Goal: Task Accomplishment & Management: Use online tool/utility

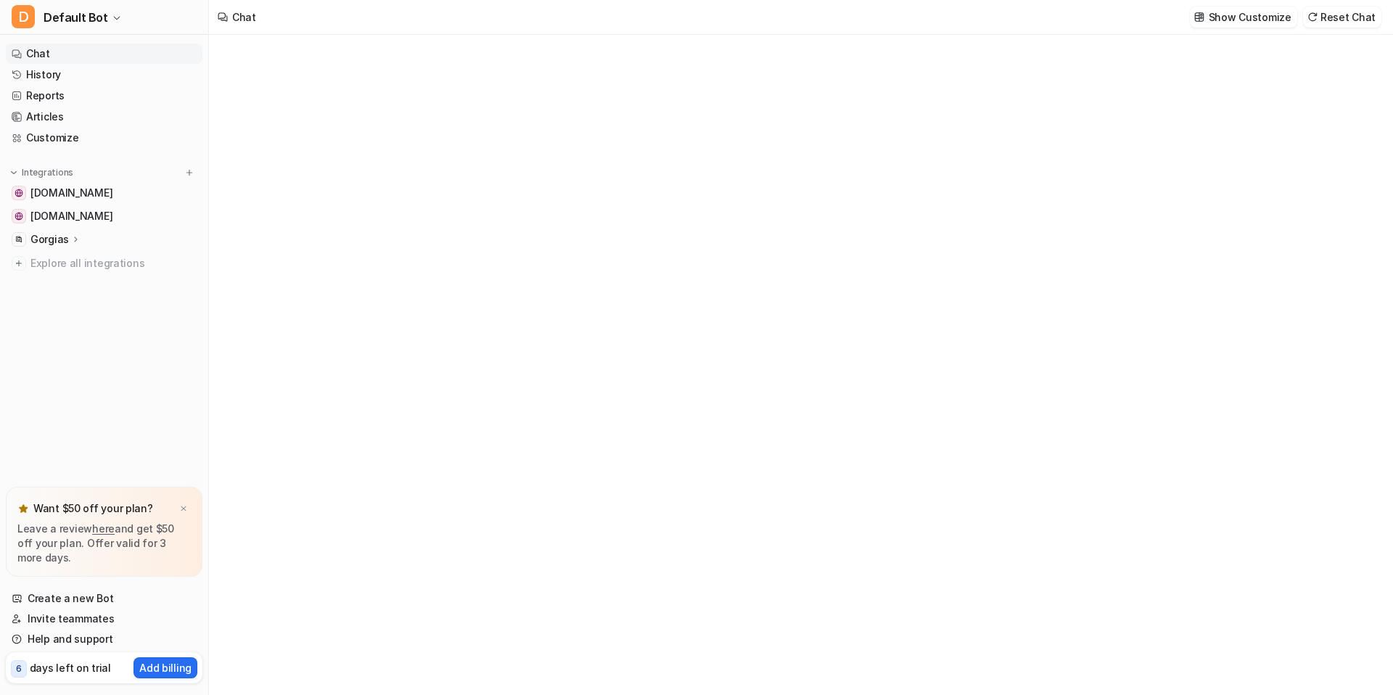
type textarea "**********"
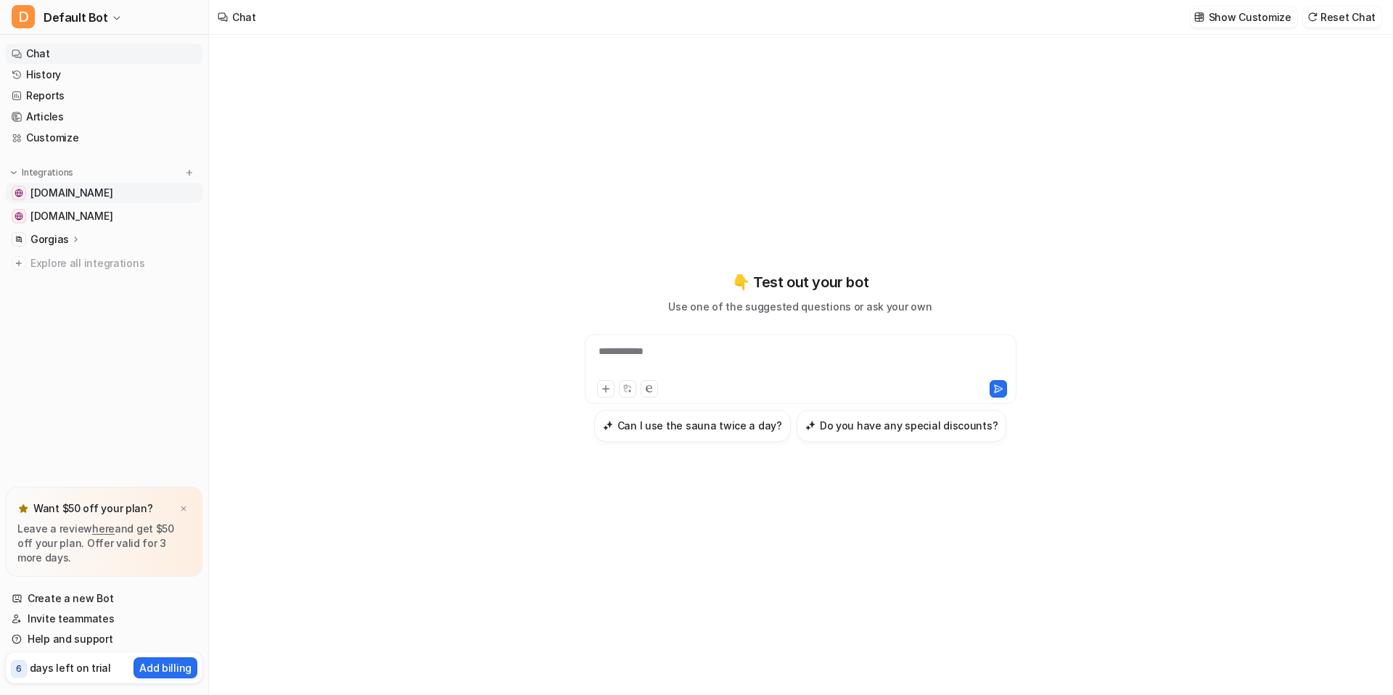
click at [118, 200] on link "[DOMAIN_NAME]" at bounding box center [104, 193] width 197 height 20
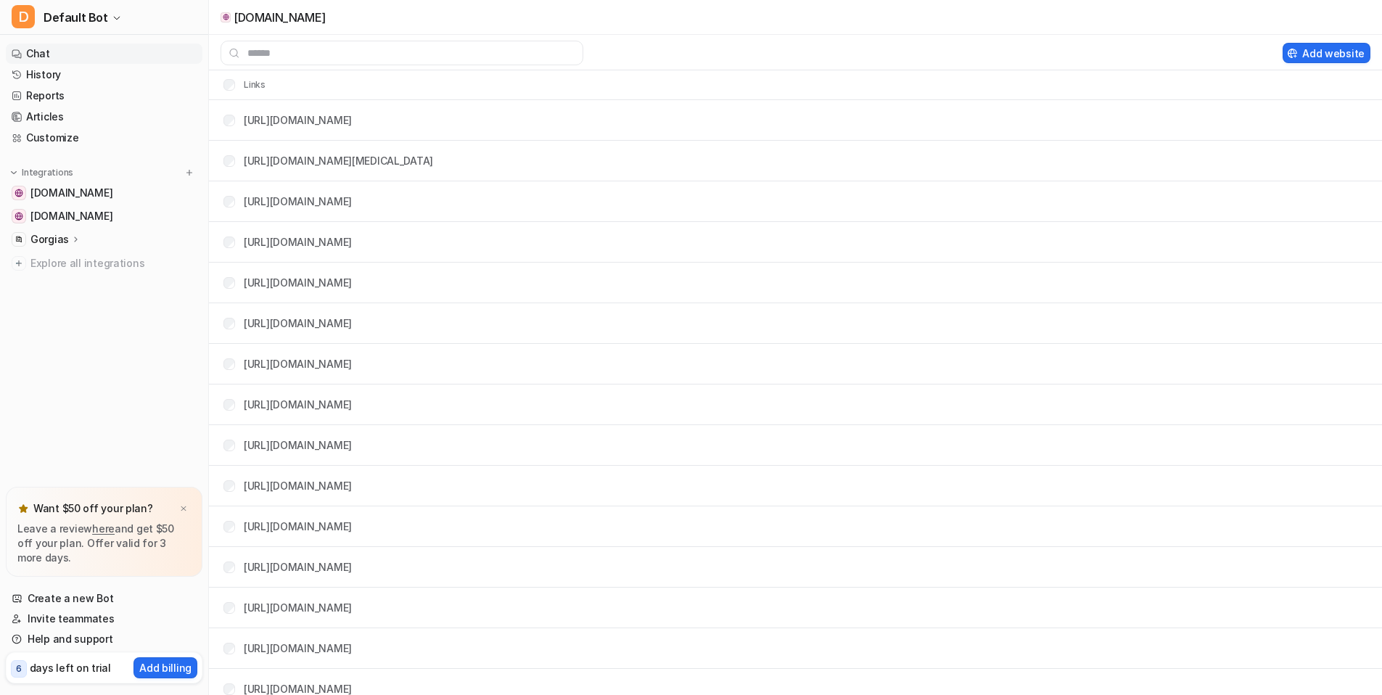
click at [78, 51] on link "Chat" at bounding box center [104, 54] width 197 height 20
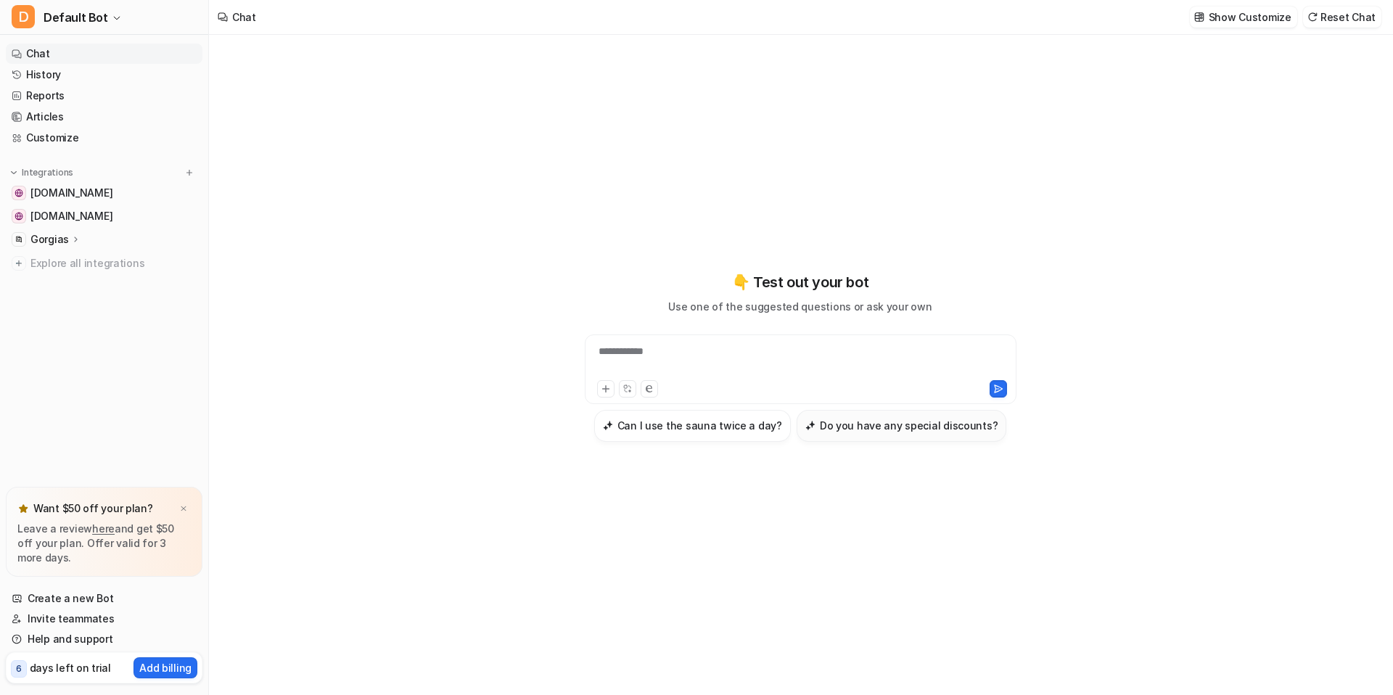
click at [896, 438] on button "Do you have any special discounts?" at bounding box center [901, 426] width 210 height 32
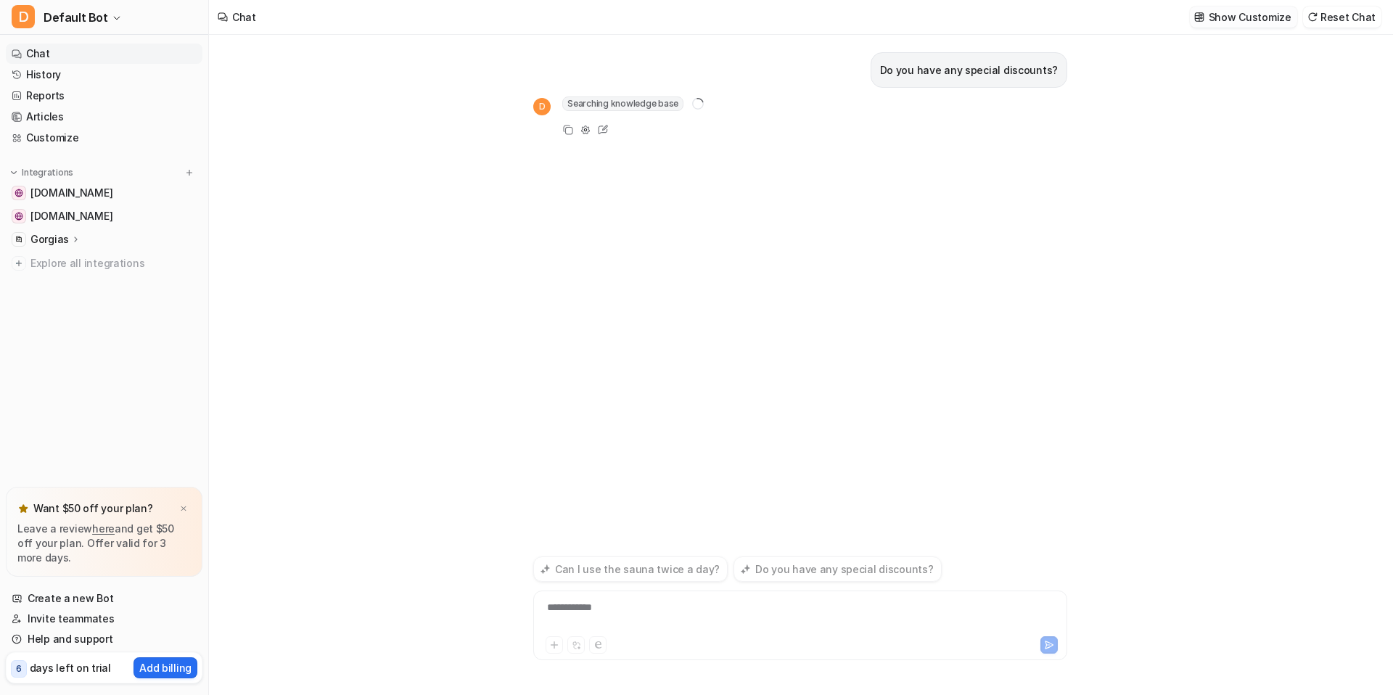
click at [1221, 19] on p "Show Customize" at bounding box center [1249, 16] width 83 height 15
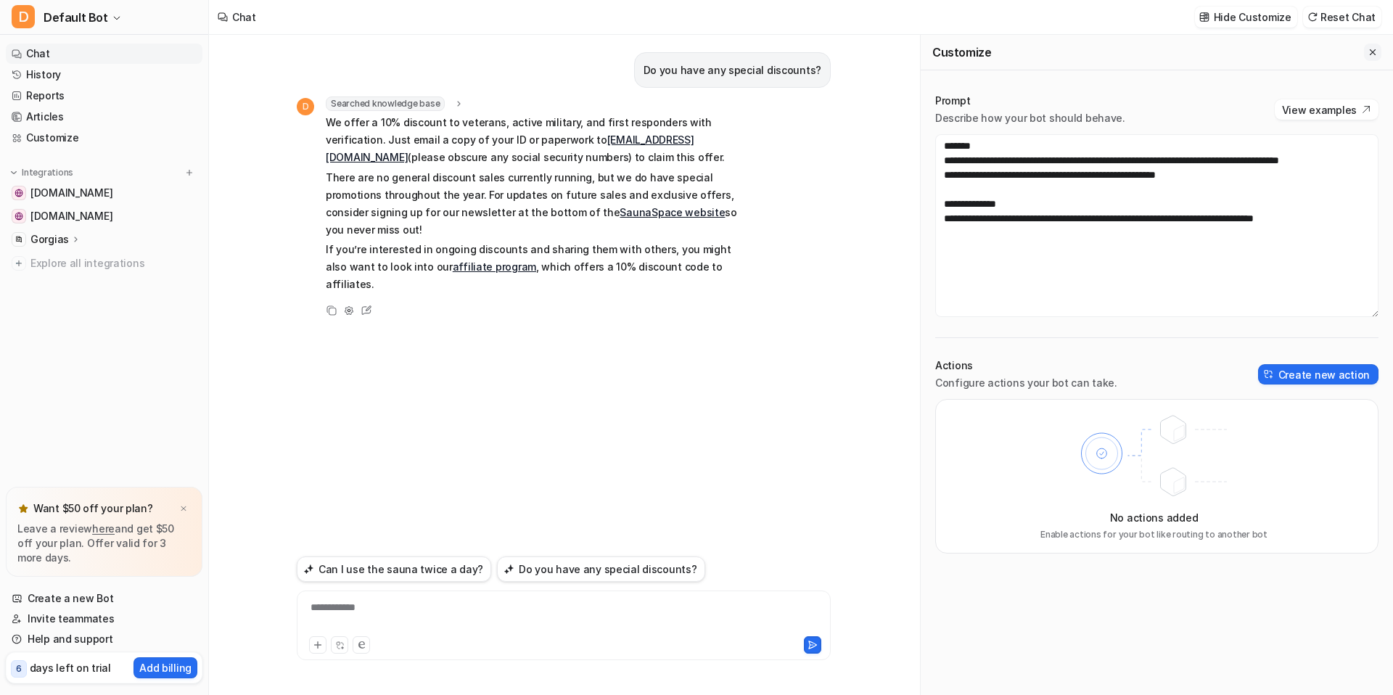
click at [1372, 51] on icon "Close flyout" at bounding box center [1372, 52] width 10 height 10
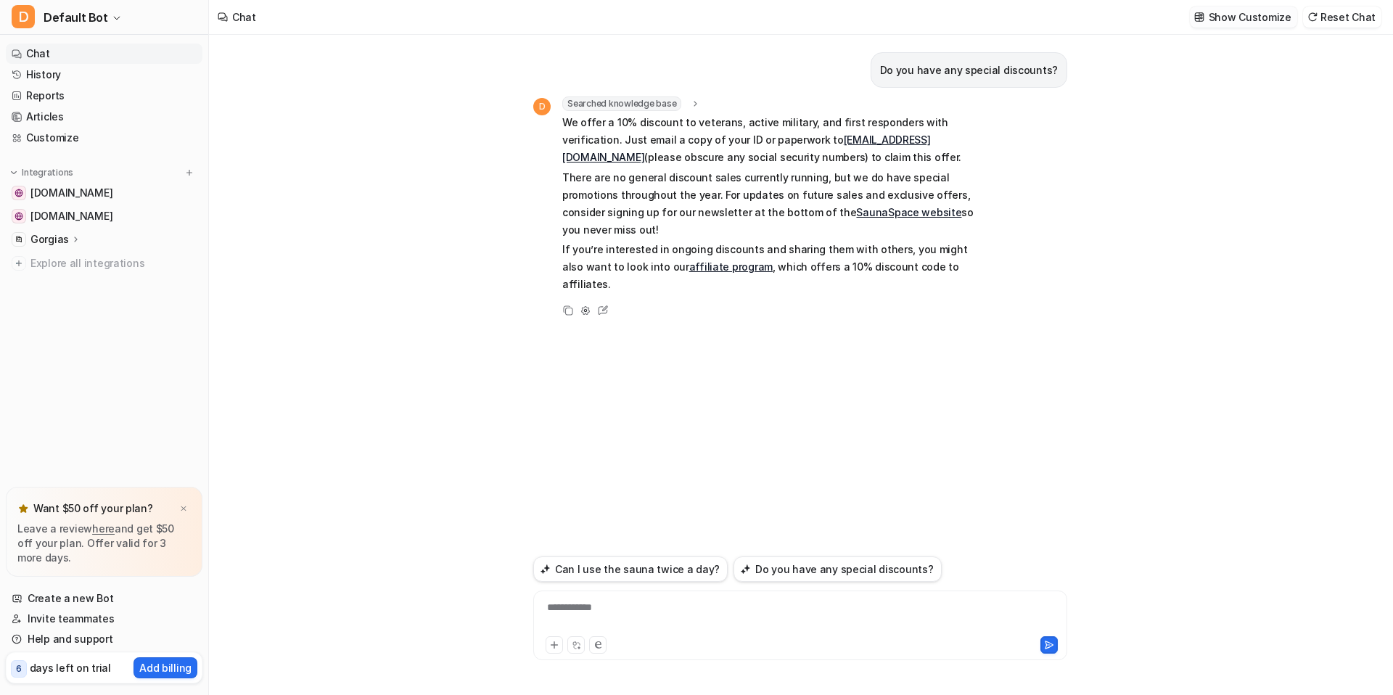
click at [1254, 15] on p "Show Customize" at bounding box center [1249, 16] width 83 height 15
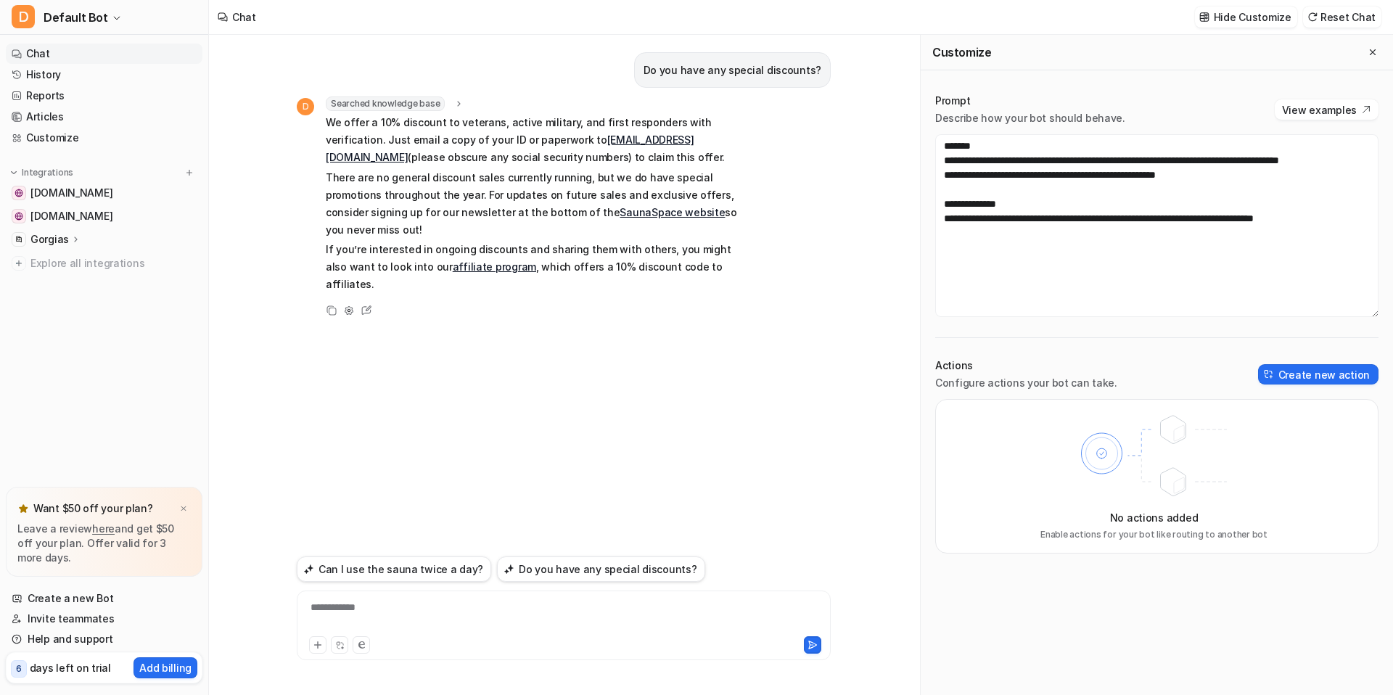
click at [725, 301] on div "Do you have any special discounts? D Searched knowledge base search_queries : "…" at bounding box center [564, 293] width 534 height 517
click at [1372, 49] on icon "Close flyout" at bounding box center [1372, 52] width 10 height 10
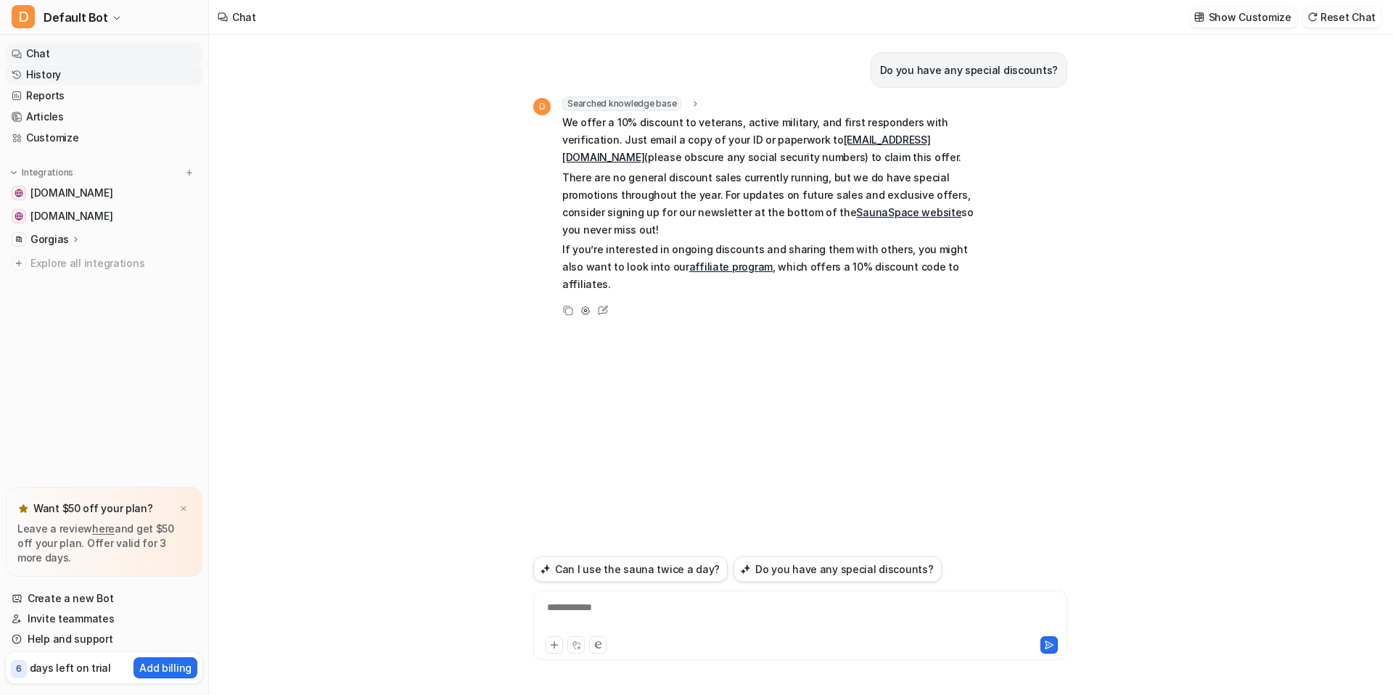
click at [91, 81] on link "History" at bounding box center [104, 75] width 197 height 20
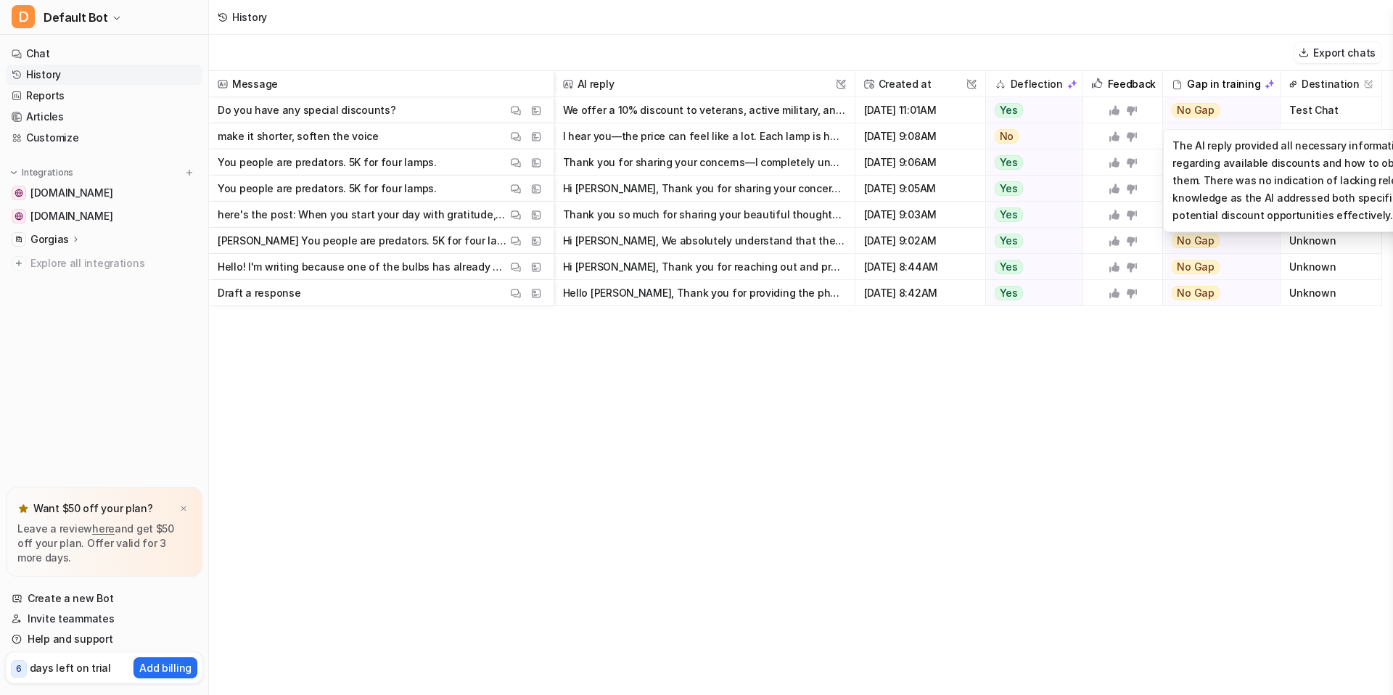
click at [1203, 112] on span "No Gap" at bounding box center [1195, 110] width 48 height 15
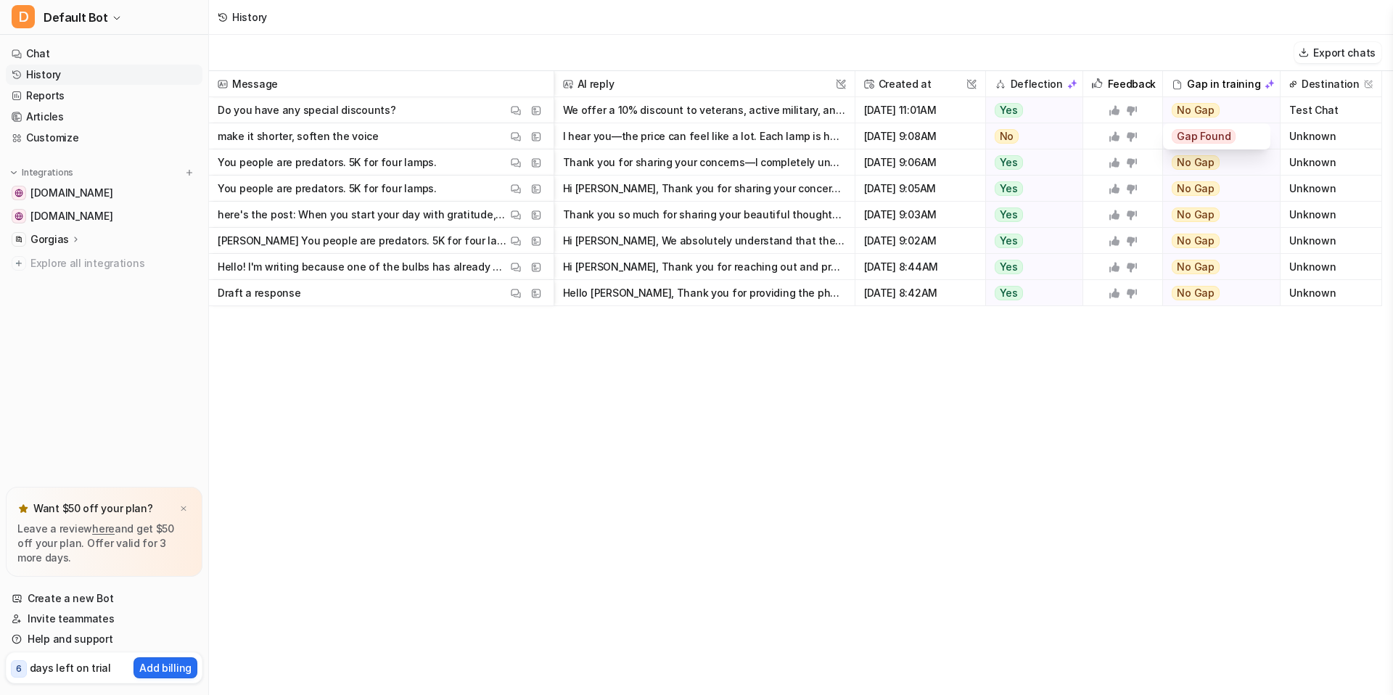
click at [1217, 135] on span "Gap Found" at bounding box center [1203, 136] width 64 height 15
click at [1224, 135] on span "Gap Found" at bounding box center [1203, 136] width 64 height 15
click at [1245, 140] on div "Gap Found" at bounding box center [1216, 136] width 90 height 26
click at [1245, 139] on div "Gap Found" at bounding box center [1216, 136] width 90 height 26
click at [1309, 107] on span "Test Chat" at bounding box center [1330, 110] width 89 height 26
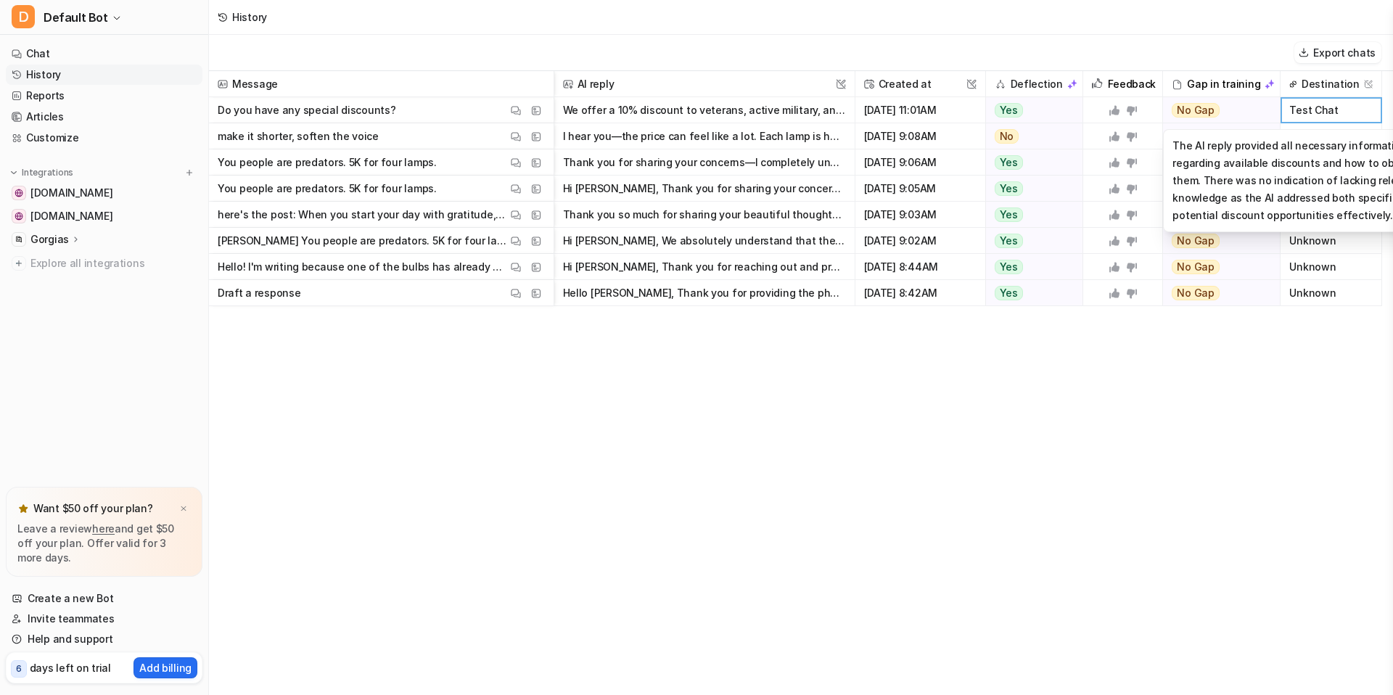
click at [1196, 110] on span "No Gap" at bounding box center [1195, 110] width 48 height 15
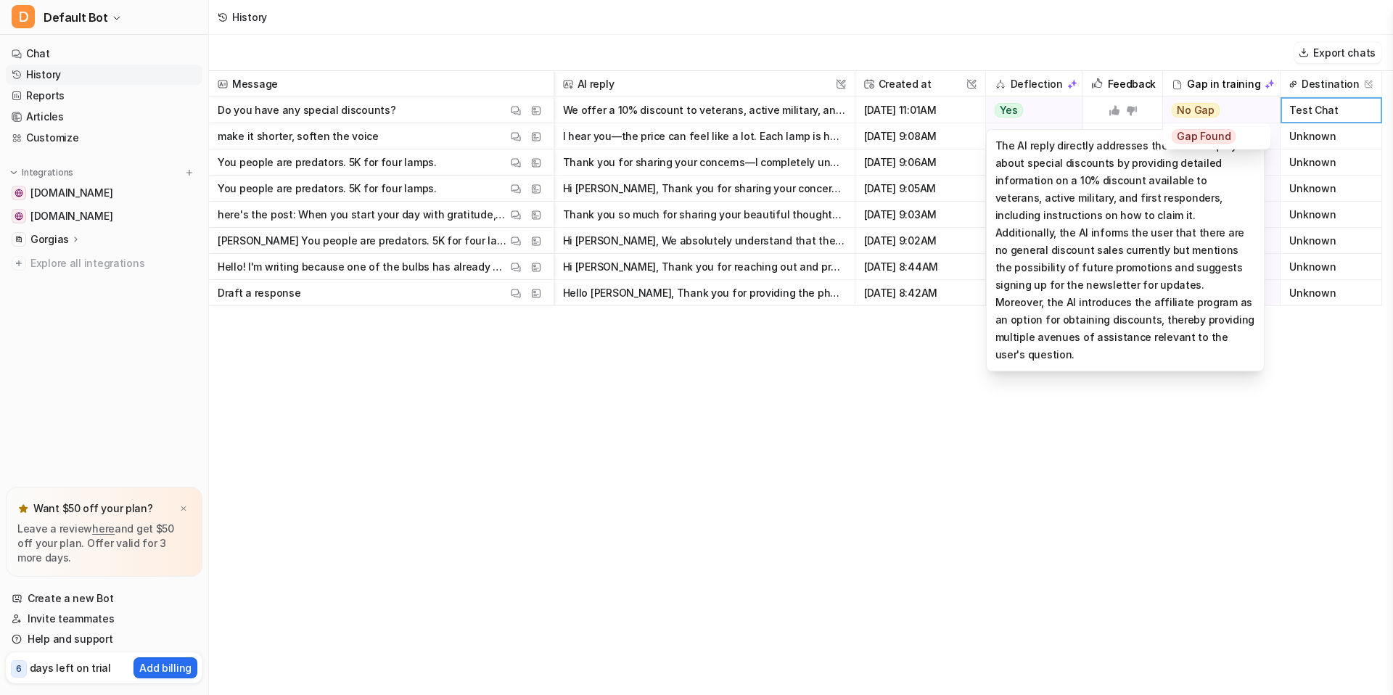
click at [1013, 112] on span "Yes" at bounding box center [1008, 110] width 28 height 15
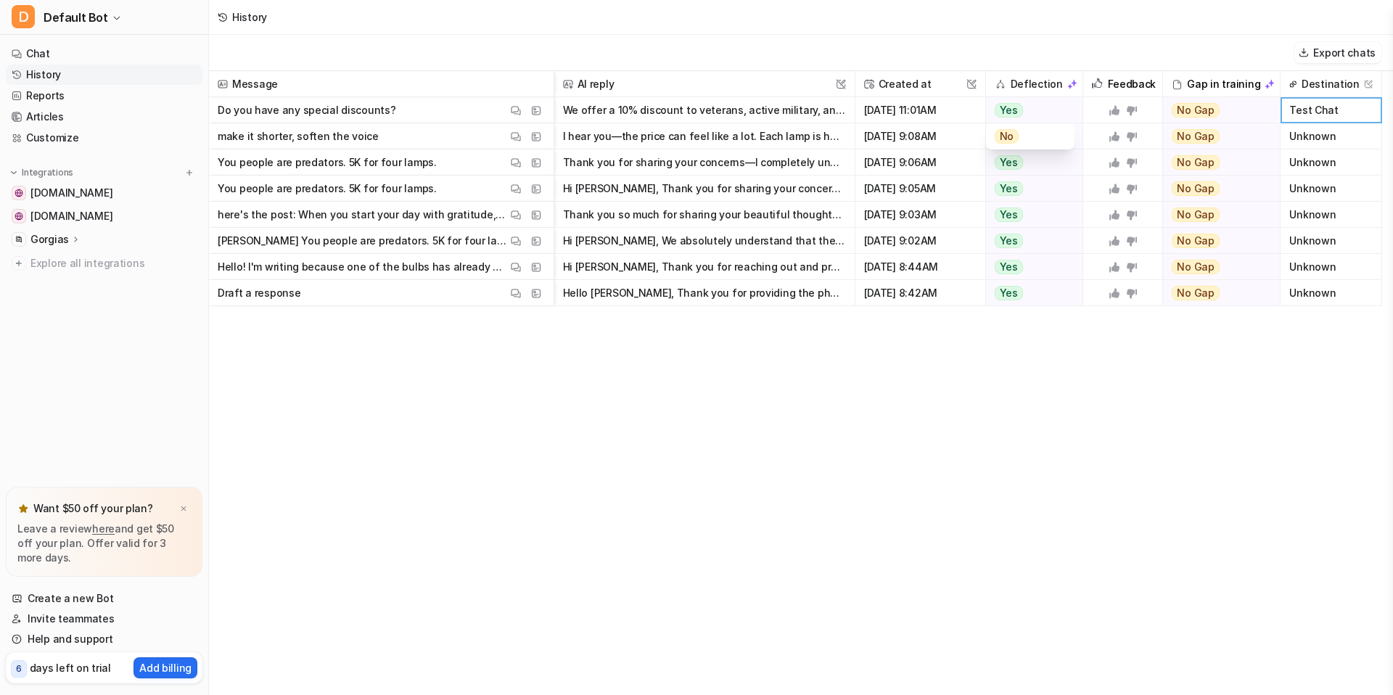
click at [1018, 138] on div "No" at bounding box center [1030, 136] width 72 height 26
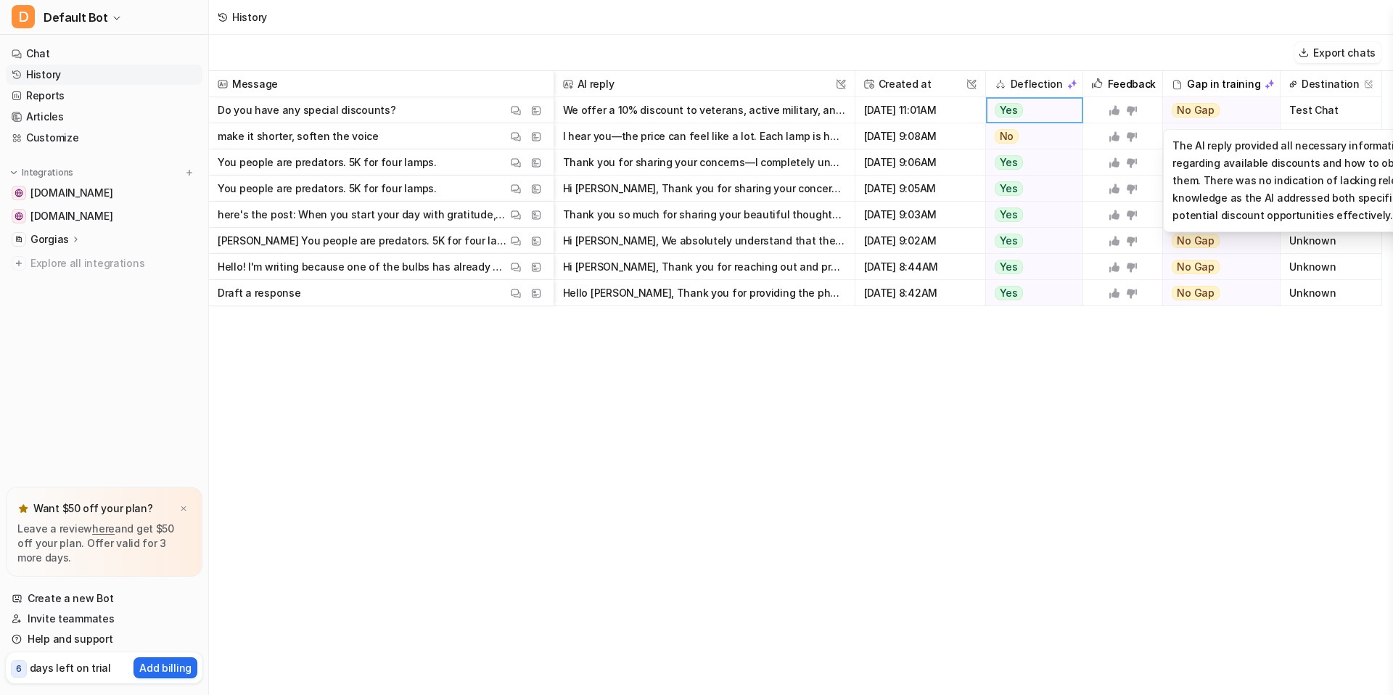
click at [1193, 113] on span "No Gap" at bounding box center [1195, 110] width 48 height 15
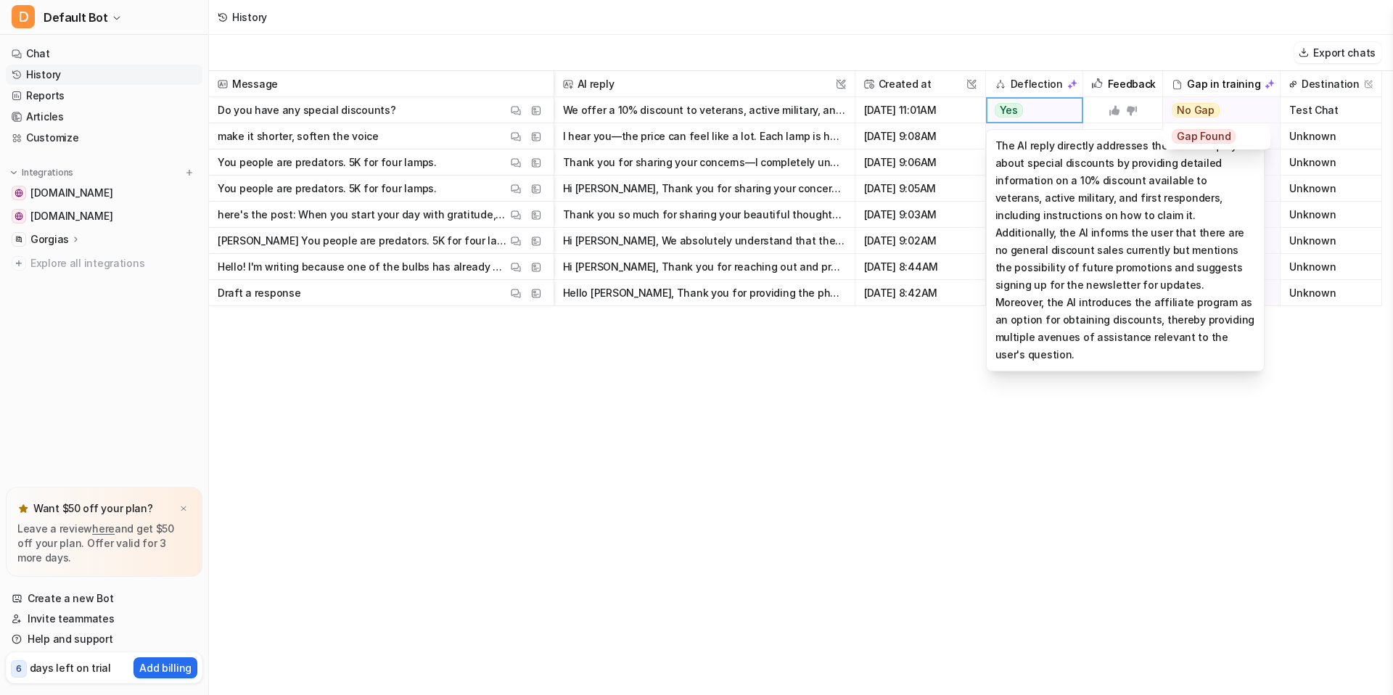
click at [1199, 136] on span "Gap Found" at bounding box center [1203, 136] width 64 height 15
click at [1199, 138] on span "Gap Found" at bounding box center [1203, 136] width 64 height 15
click at [1231, 142] on div "Gap Found" at bounding box center [1216, 136] width 90 height 26
click at [81, 49] on link "Chat" at bounding box center [104, 54] width 197 height 20
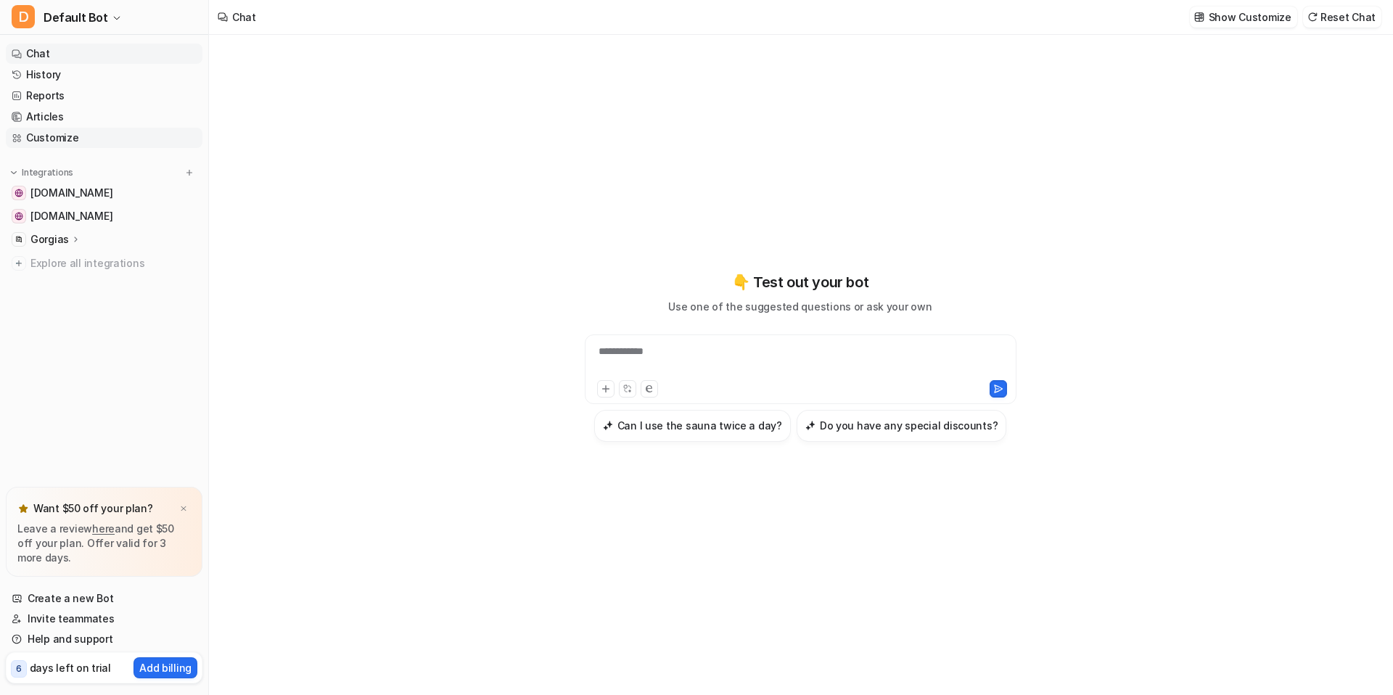
click at [92, 136] on link "Customize" at bounding box center [104, 138] width 197 height 20
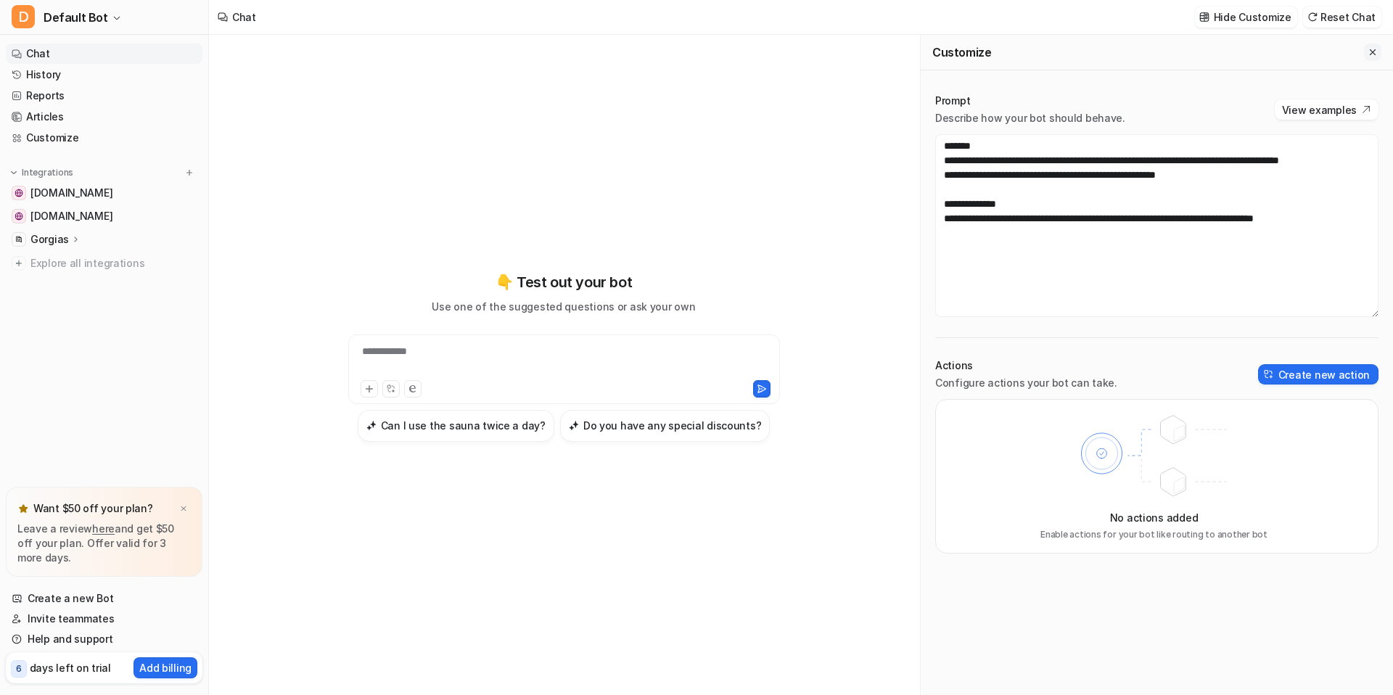
click at [1371, 49] on icon "Close flyout" at bounding box center [1372, 52] width 10 height 10
